Goal: Task Accomplishment & Management: Complete application form

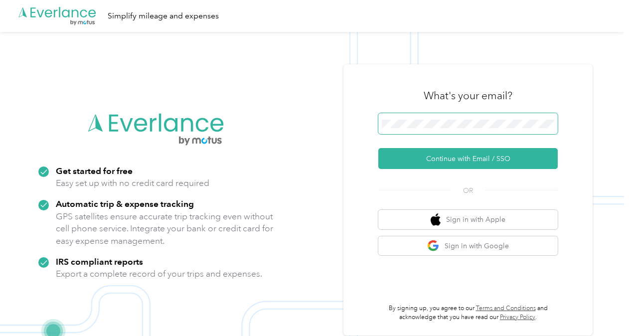
drag, startPoint x: 455, startPoint y: 147, endPoint x: 452, endPoint y: 115, distance: 32.1
click at [452, 115] on form "Continue with Email / SSO" at bounding box center [469, 141] width 180 height 56
click at [452, 115] on span at bounding box center [469, 123] width 180 height 21
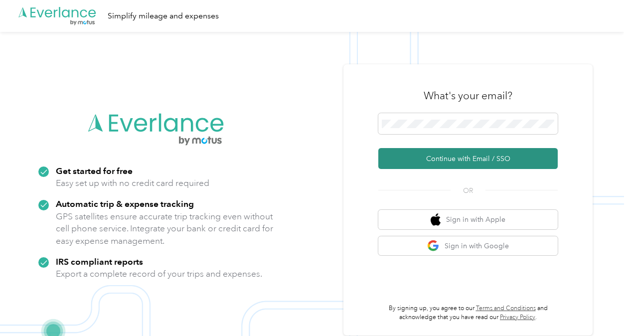
click at [481, 161] on button "Continue with Email / SSO" at bounding box center [469, 158] width 180 height 21
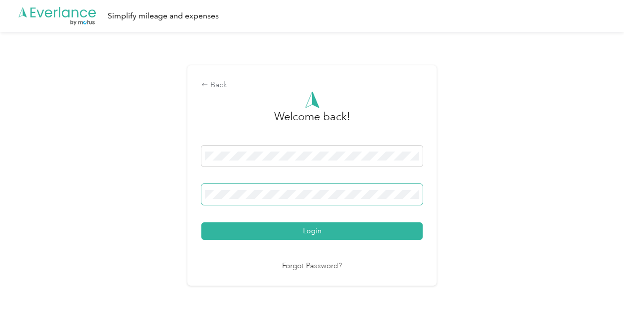
click at [331, 200] on span at bounding box center [311, 194] width 221 height 21
click at [201, 222] on button "Login" at bounding box center [311, 230] width 221 height 17
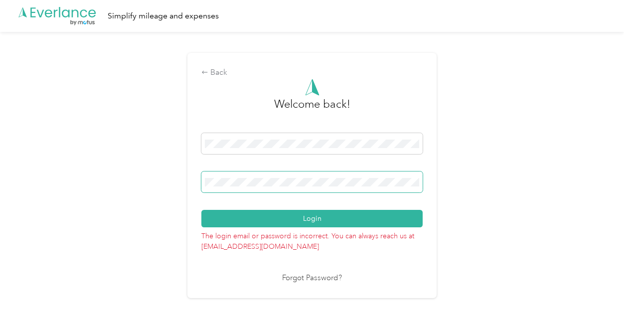
click at [324, 193] on div at bounding box center [311, 184] width 221 height 24
drag, startPoint x: 328, startPoint y: 198, endPoint x: 324, endPoint y: 193, distance: 6.8
click at [324, 193] on div at bounding box center [311, 184] width 221 height 24
click at [259, 187] on span at bounding box center [311, 182] width 221 height 21
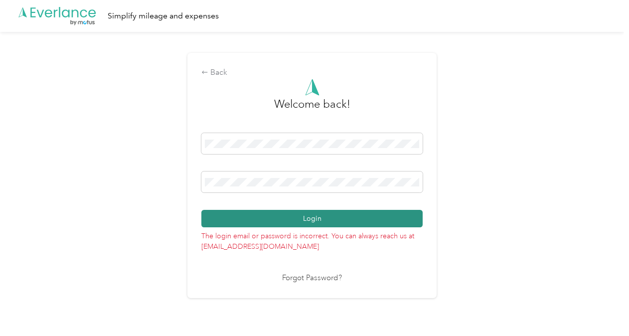
click at [279, 216] on button "Login" at bounding box center [311, 218] width 221 height 17
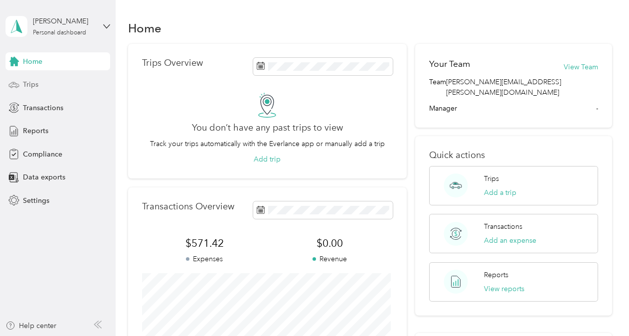
click at [29, 83] on span "Trips" at bounding box center [30, 84] width 15 height 10
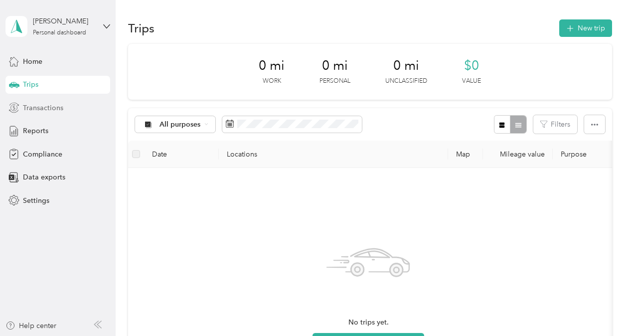
click at [44, 105] on span "Transactions" at bounding box center [43, 108] width 40 height 10
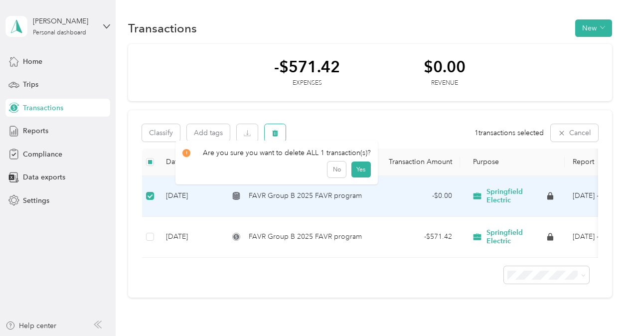
click at [274, 135] on icon "button" at bounding box center [275, 133] width 6 height 6
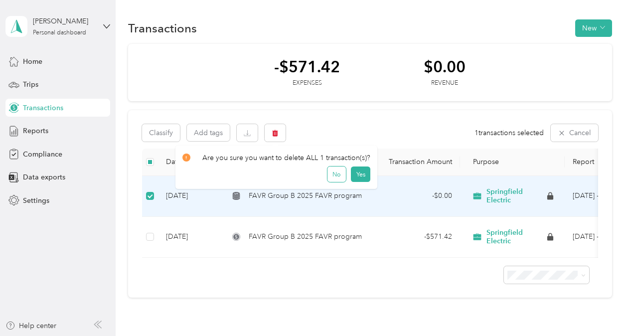
click at [328, 174] on button "No" at bounding box center [337, 175] width 18 height 16
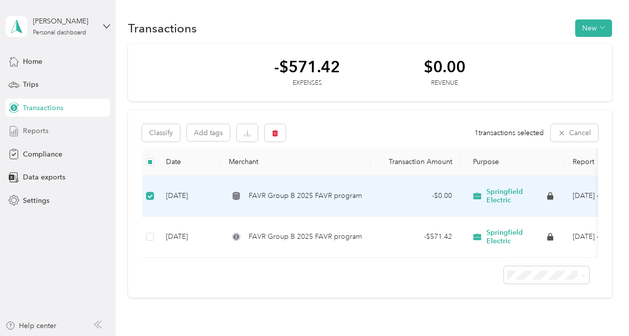
click at [43, 127] on span "Reports" at bounding box center [35, 131] width 25 height 10
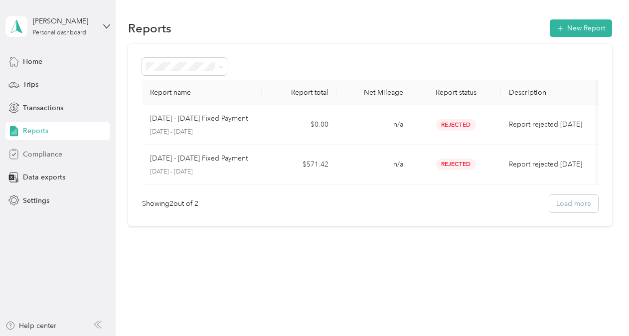
click at [49, 157] on span "Compliance" at bounding box center [42, 154] width 39 height 10
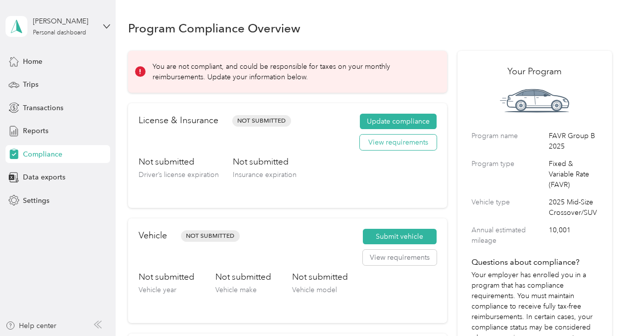
click at [405, 139] on button "View requirements" at bounding box center [398, 143] width 77 height 16
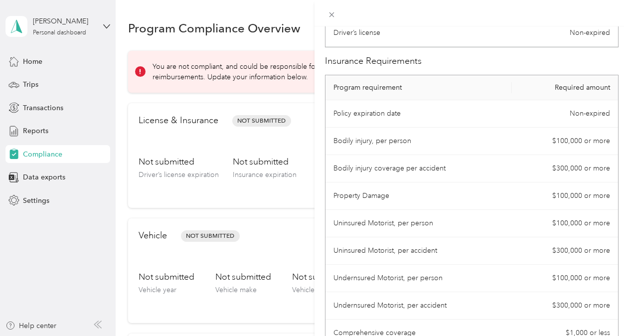
scroll to position [84, 0]
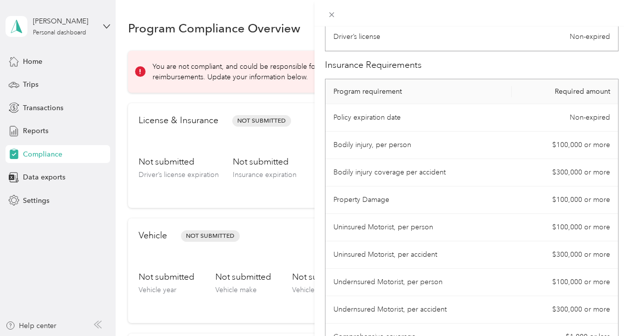
click at [285, 132] on div "License Requirements These requirements are set by your Company. If you have an…" at bounding box center [314, 168] width 629 height 336
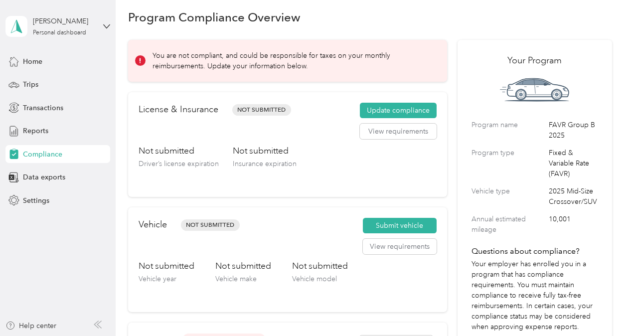
scroll to position [13, 0]
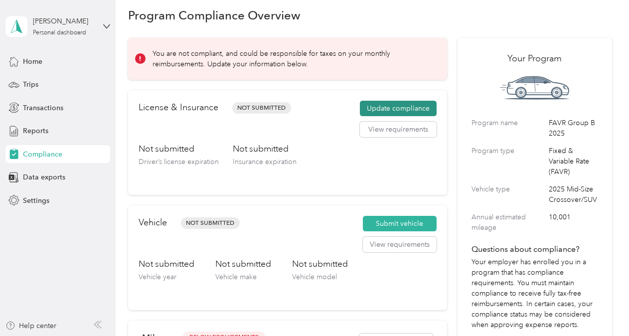
click at [392, 113] on button "Update compliance" at bounding box center [398, 109] width 77 height 16
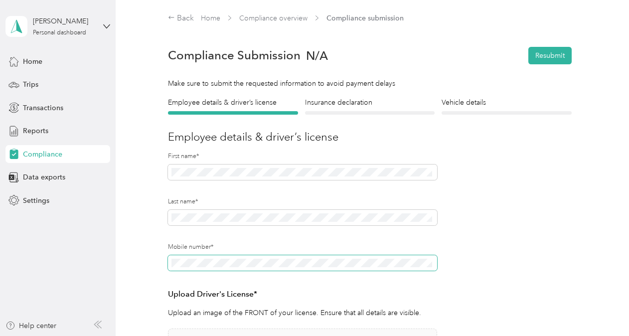
click at [237, 258] on span at bounding box center [302, 263] width 269 height 16
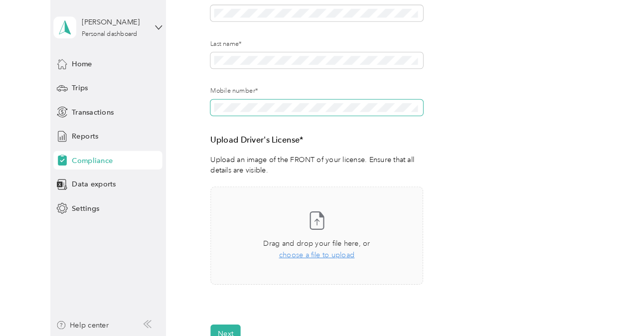
scroll to position [160, 0]
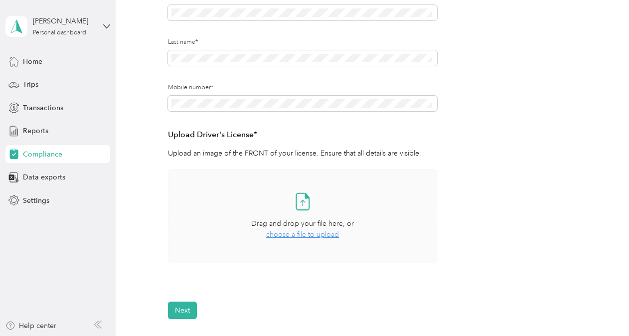
click at [308, 233] on span "choose a file to upload" at bounding box center [302, 234] width 73 height 8
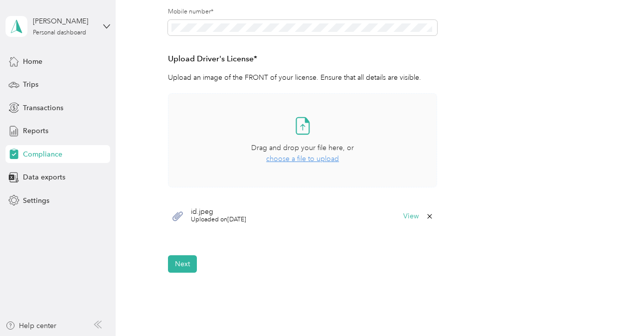
scroll to position [301, 0]
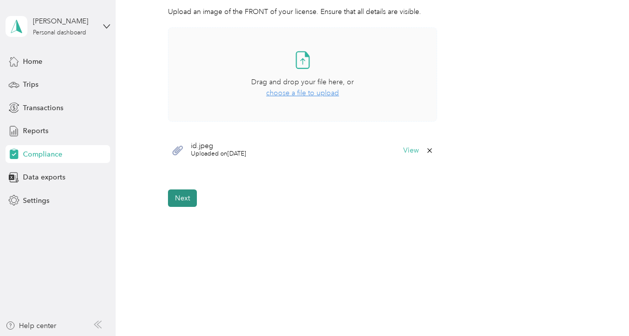
click at [190, 201] on button "Next" at bounding box center [182, 198] width 29 height 17
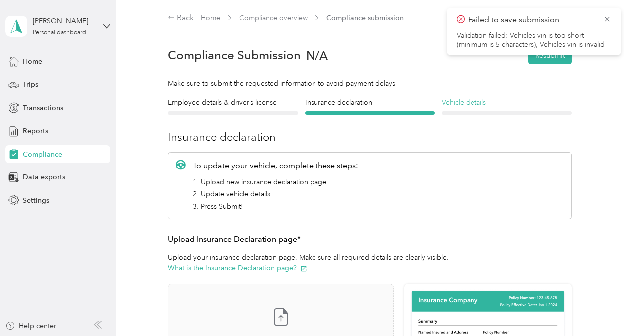
click at [476, 105] on h4 "Vehicle details" at bounding box center [507, 102] width 130 height 10
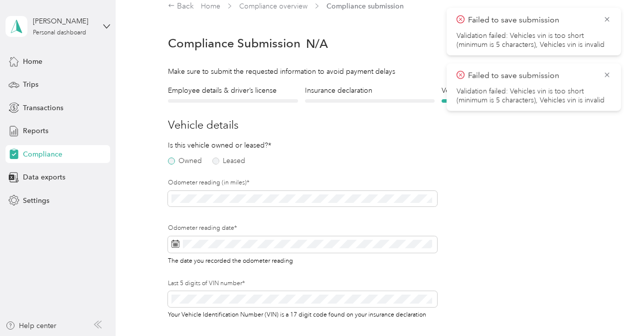
click at [173, 160] on label "Owned" at bounding box center [185, 161] width 34 height 7
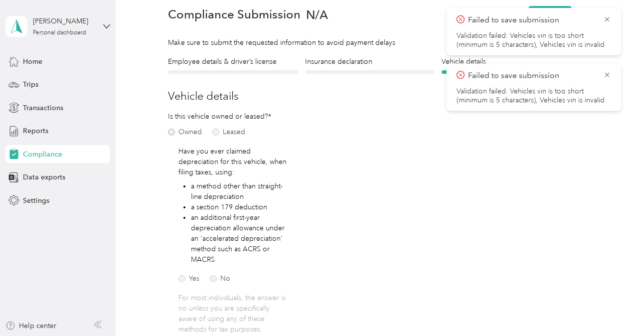
scroll to position [84, 0]
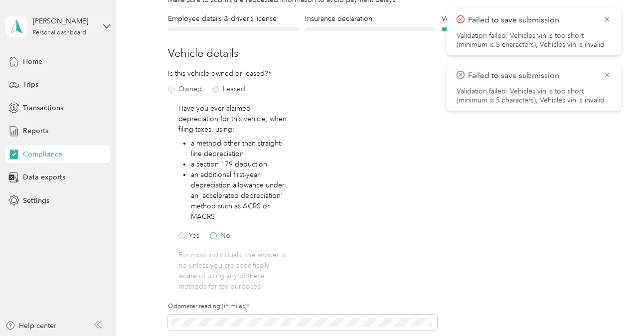
click at [215, 236] on label "No" at bounding box center [220, 235] width 20 height 7
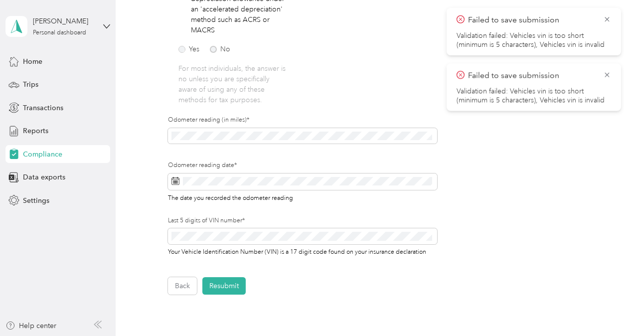
scroll to position [269, 0]
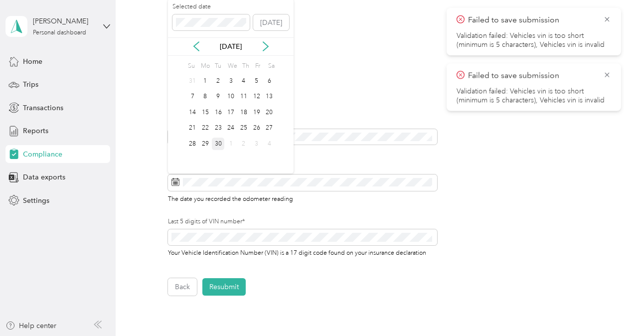
click at [223, 144] on div "30" at bounding box center [218, 144] width 13 height 12
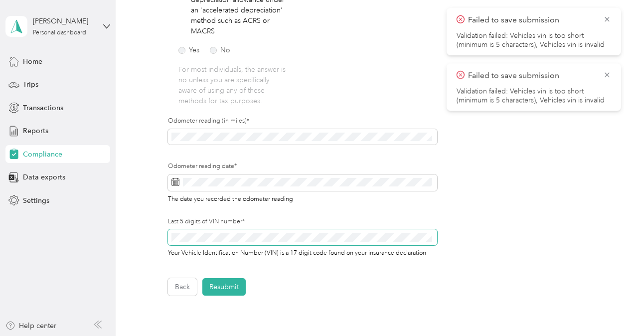
click at [300, 229] on div "Last 5 digits of VIN number* Your Vehicle Identification Number (VIN) is a 17 d…" at bounding box center [302, 237] width 269 height 40
click at [297, 232] on span at bounding box center [302, 237] width 269 height 16
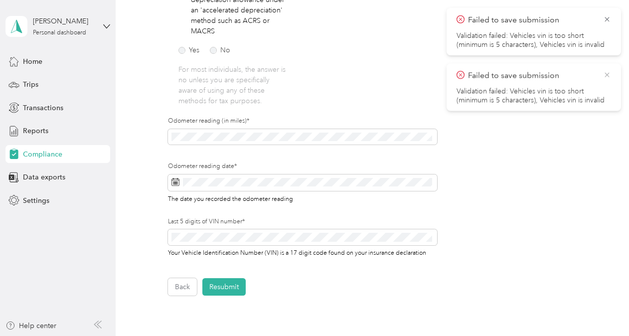
click at [608, 74] on icon at bounding box center [607, 74] width 8 height 9
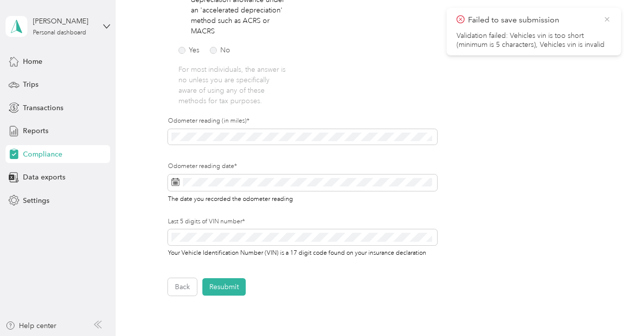
click at [605, 19] on icon at bounding box center [607, 19] width 8 height 9
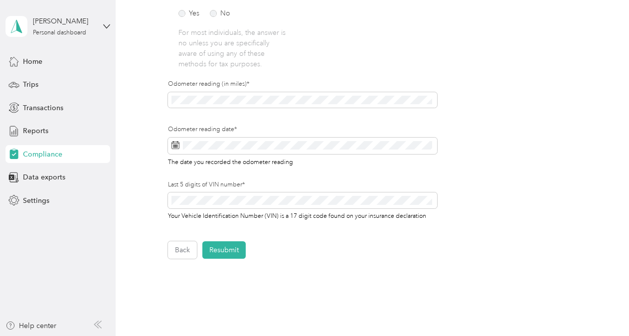
scroll to position [311, 0]
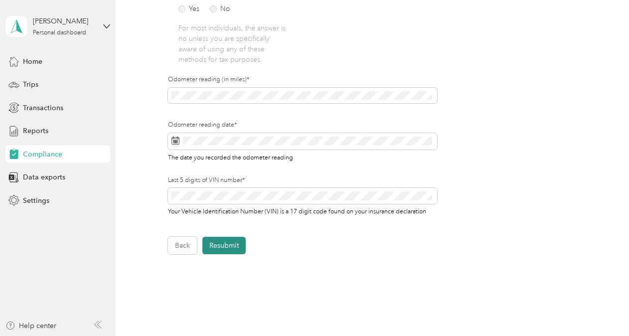
click at [221, 242] on button "Resubmit" at bounding box center [223, 245] width 43 height 17
click at [607, 19] on icon at bounding box center [607, 19] width 4 height 4
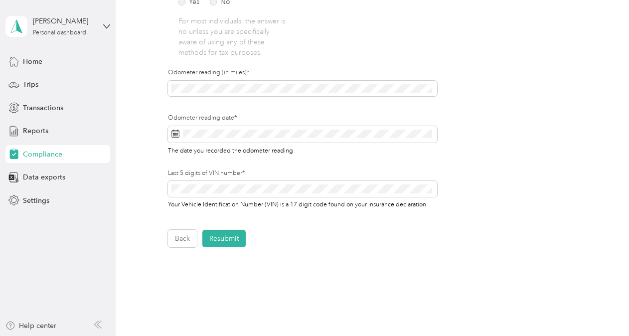
scroll to position [327, 0]
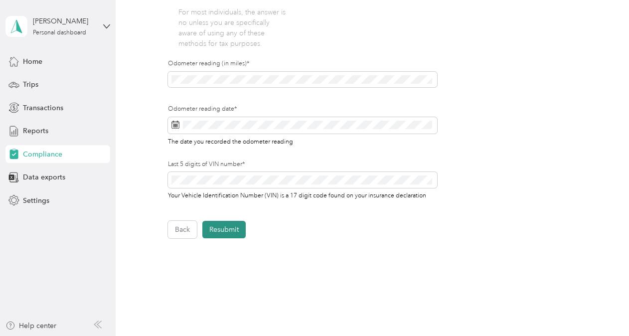
click at [224, 233] on button "Resubmit" at bounding box center [223, 229] width 43 height 17
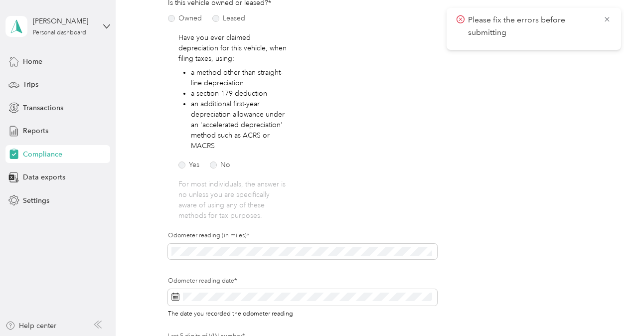
scroll to position [96, 0]
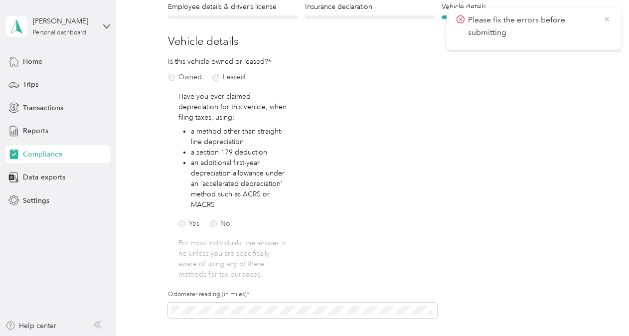
click at [610, 19] on icon at bounding box center [607, 19] width 8 height 9
click at [386, 14] on div "Insurance declaration Insurance" at bounding box center [370, 9] width 130 height 17
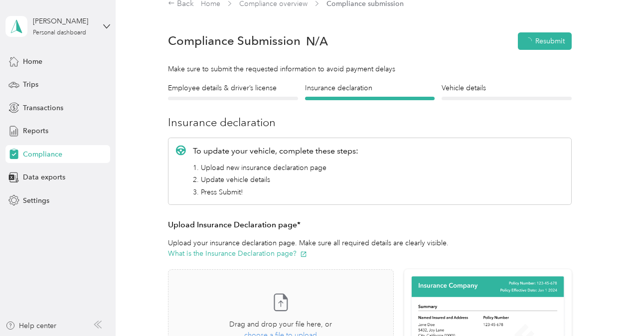
scroll to position [12, 0]
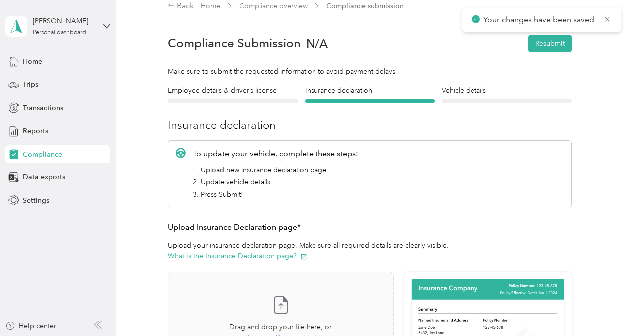
click at [469, 101] on div at bounding box center [507, 100] width 130 height 3
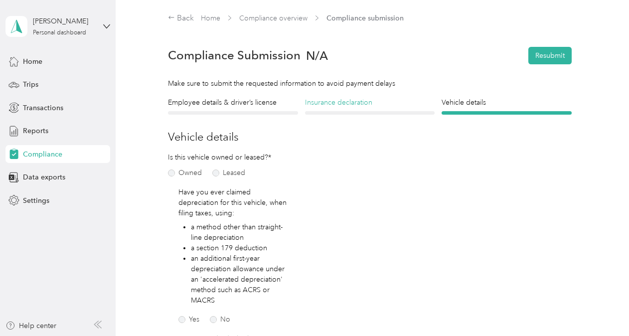
click at [356, 99] on h4 "Insurance declaration" at bounding box center [370, 102] width 130 height 10
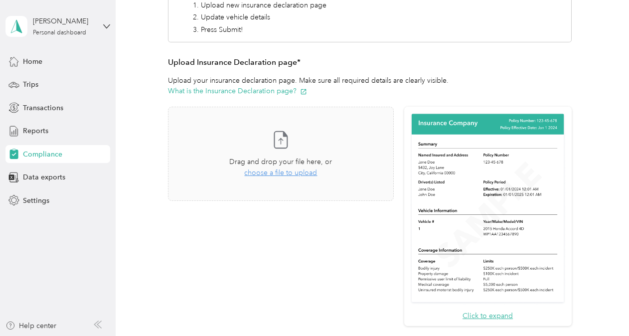
scroll to position [176, 0]
click at [293, 174] on span "choose a file to upload" at bounding box center [280, 174] width 73 height 8
click at [284, 177] on span "choose a file to upload" at bounding box center [280, 174] width 73 height 8
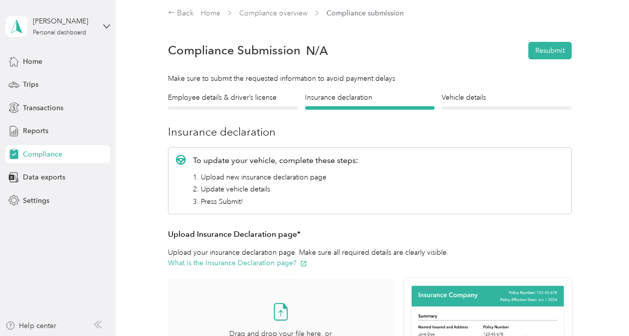
scroll to position [1, 0]
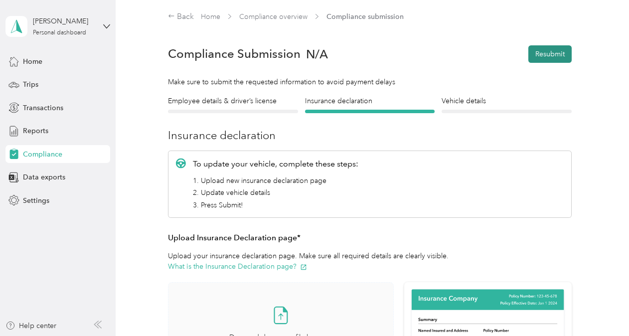
click at [544, 50] on button "Resubmit" at bounding box center [550, 53] width 43 height 17
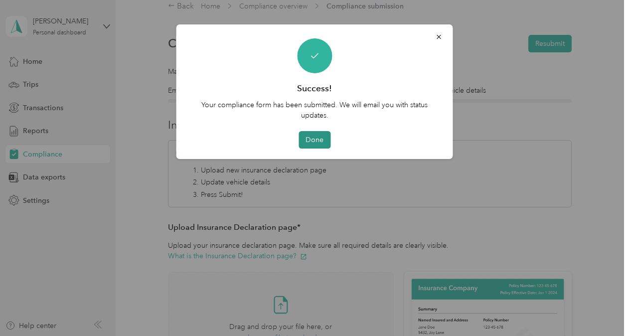
click at [311, 137] on button "Done" at bounding box center [315, 139] width 32 height 17
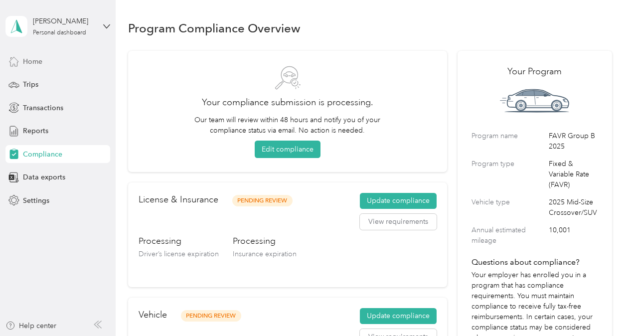
click at [37, 61] on span "Home" at bounding box center [32, 61] width 19 height 10
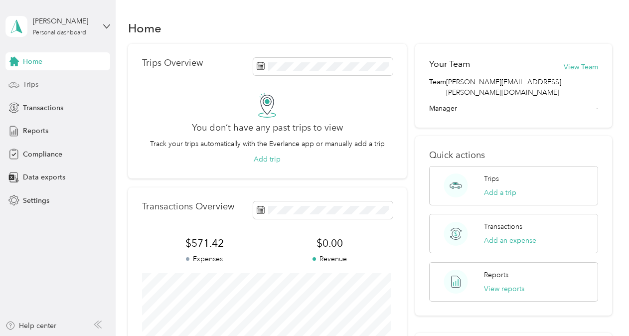
click at [42, 83] on div "Trips" at bounding box center [57, 85] width 105 height 18
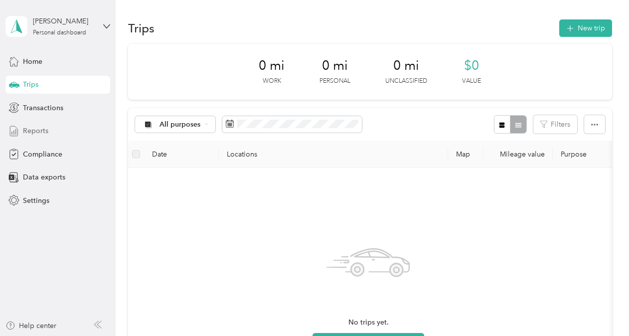
click at [39, 131] on span "Reports" at bounding box center [35, 131] width 25 height 10
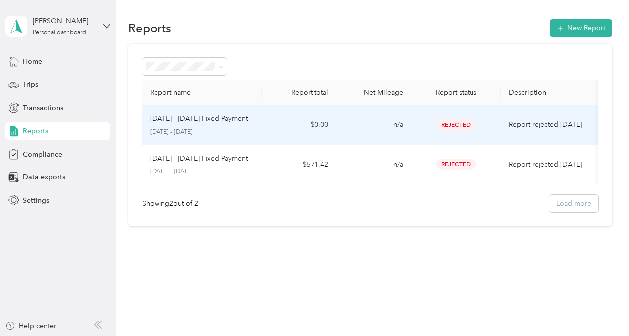
click at [205, 122] on p "[DATE] - [DATE] Fixed Payment" at bounding box center [199, 118] width 98 height 11
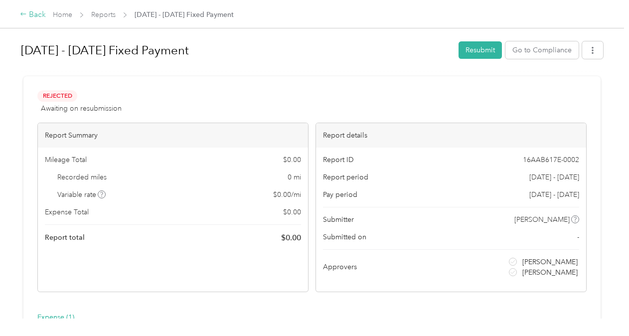
click at [42, 13] on div "Back" at bounding box center [33, 15] width 26 height 12
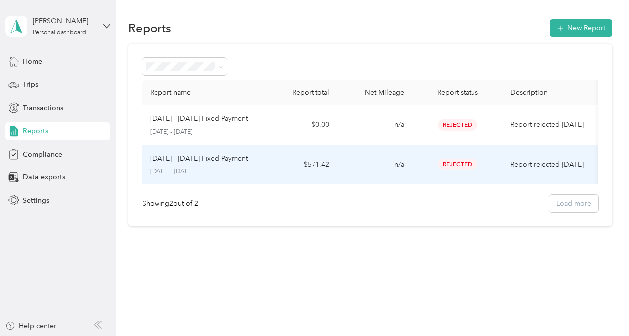
click at [197, 155] on p "[DATE] - [DATE] Fixed Payment" at bounding box center [199, 158] width 98 height 11
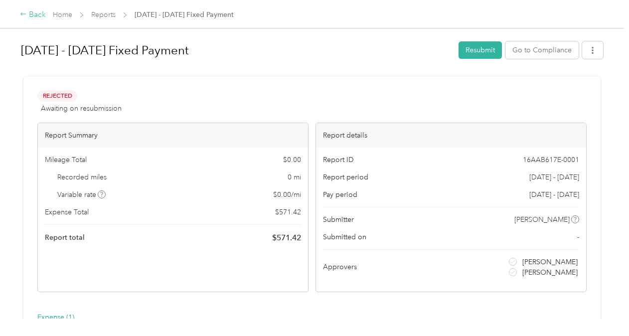
click at [35, 13] on div "Back" at bounding box center [33, 15] width 26 height 12
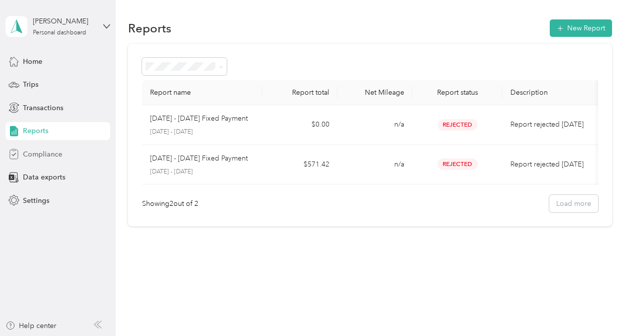
click at [49, 160] on div "Compliance" at bounding box center [57, 154] width 105 height 18
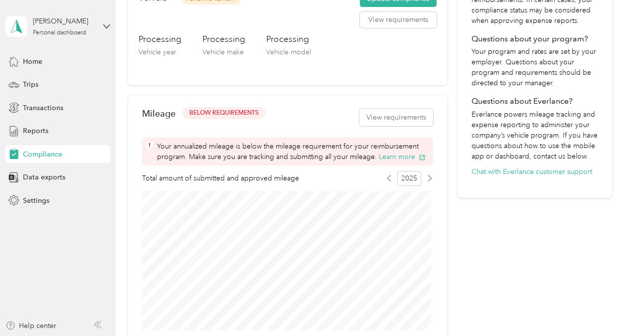
scroll to position [319, 0]
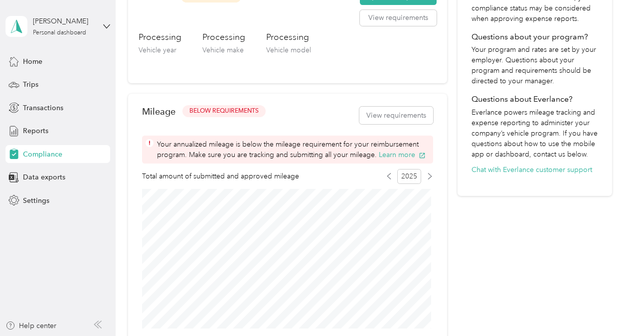
click at [225, 112] on span "BELOW REQUIREMENTS" at bounding box center [224, 111] width 69 height 9
click at [393, 157] on button "Learn more" at bounding box center [402, 155] width 47 height 10
click at [40, 198] on span "Settings" at bounding box center [36, 200] width 26 height 10
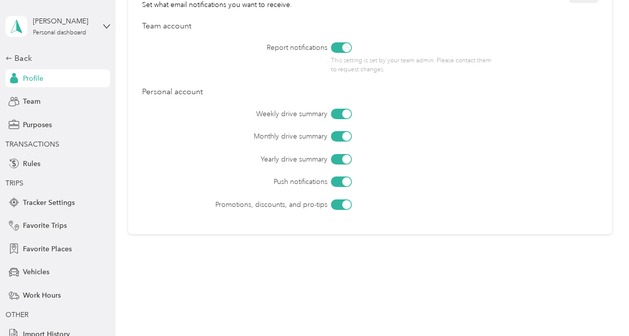
scroll to position [468, 0]
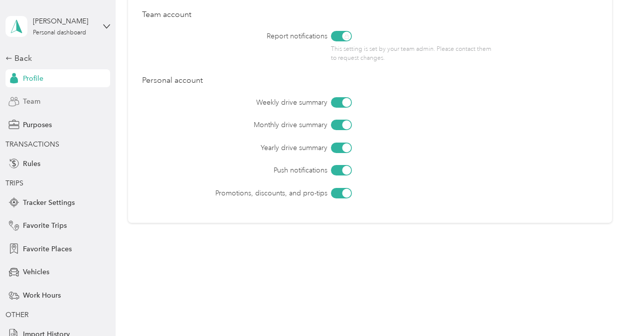
click at [32, 103] on span "Team" at bounding box center [31, 101] width 17 height 10
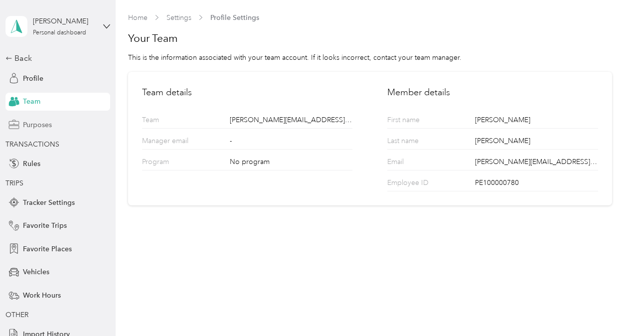
click at [56, 122] on div "Purposes" at bounding box center [57, 125] width 105 height 18
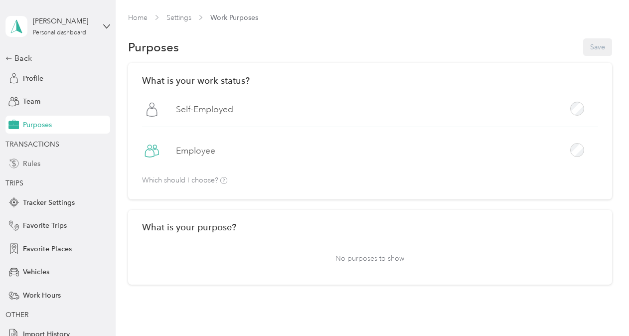
click at [36, 166] on span "Rules" at bounding box center [31, 164] width 17 height 10
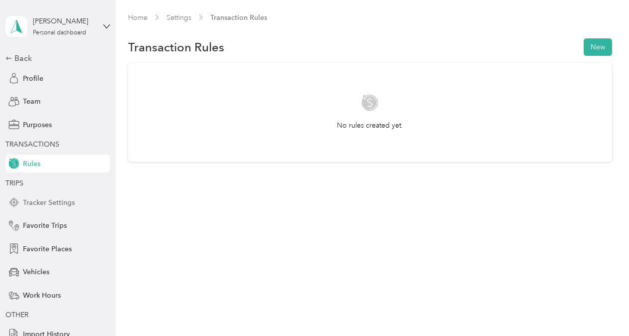
click at [61, 202] on span "Tracker Settings" at bounding box center [49, 202] width 52 height 10
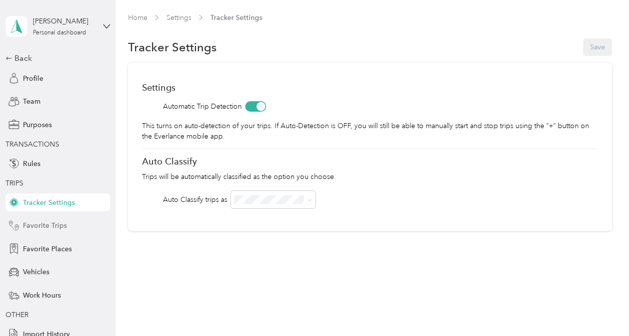
click at [50, 225] on span "Favorite Trips" at bounding box center [45, 225] width 44 height 10
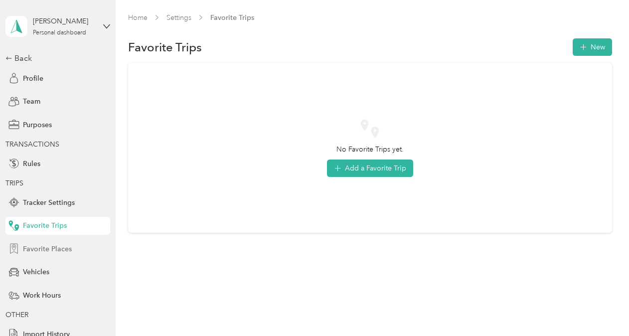
click at [41, 245] on span "Favorite Places" at bounding box center [47, 249] width 49 height 10
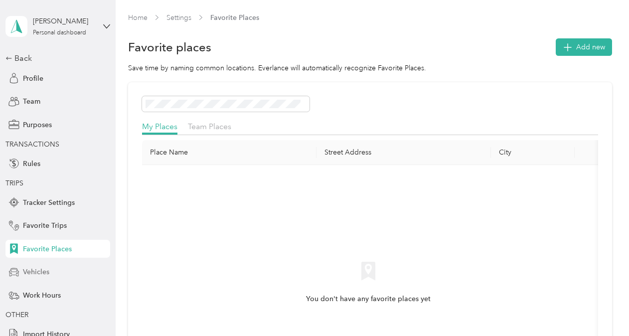
click at [39, 268] on span "Vehicles" at bounding box center [36, 272] width 26 height 10
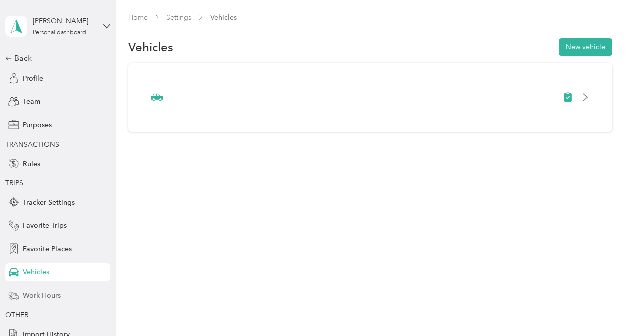
click at [42, 293] on span "Work Hours" at bounding box center [42, 295] width 38 height 10
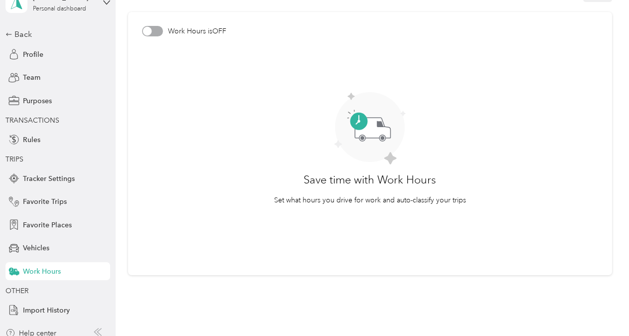
scroll to position [31, 0]
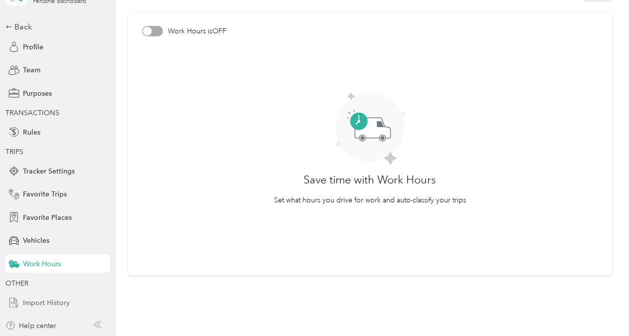
click at [57, 304] on span "Import History" at bounding box center [46, 303] width 47 height 10
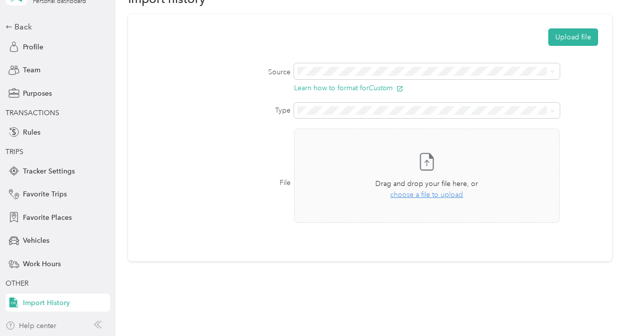
click at [46, 327] on div "Help center" at bounding box center [30, 326] width 51 height 10
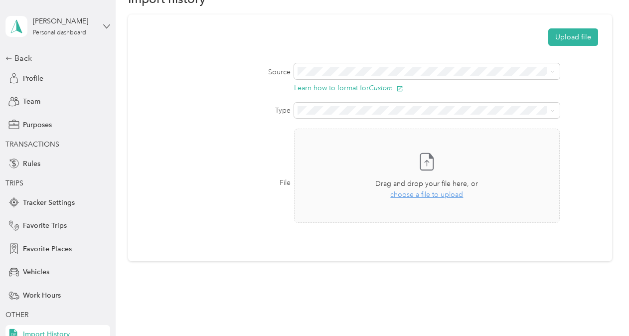
click at [103, 26] on icon at bounding box center [106, 26] width 7 height 7
click at [310, 53] on icon at bounding box center [314, 53] width 8 height 8
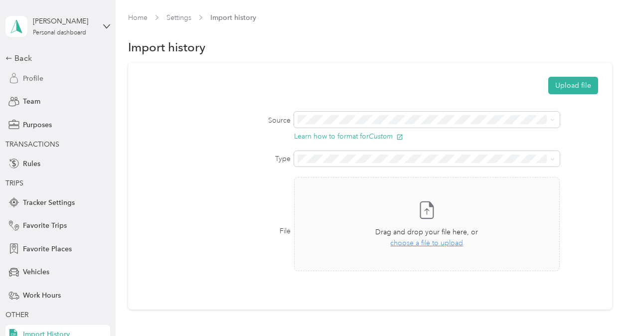
click at [35, 76] on span "Profile" at bounding box center [33, 78] width 20 height 10
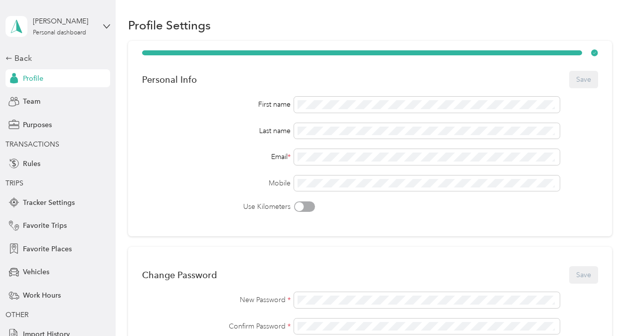
scroll to position [29, 0]
